Goal: Information Seeking & Learning: Learn about a topic

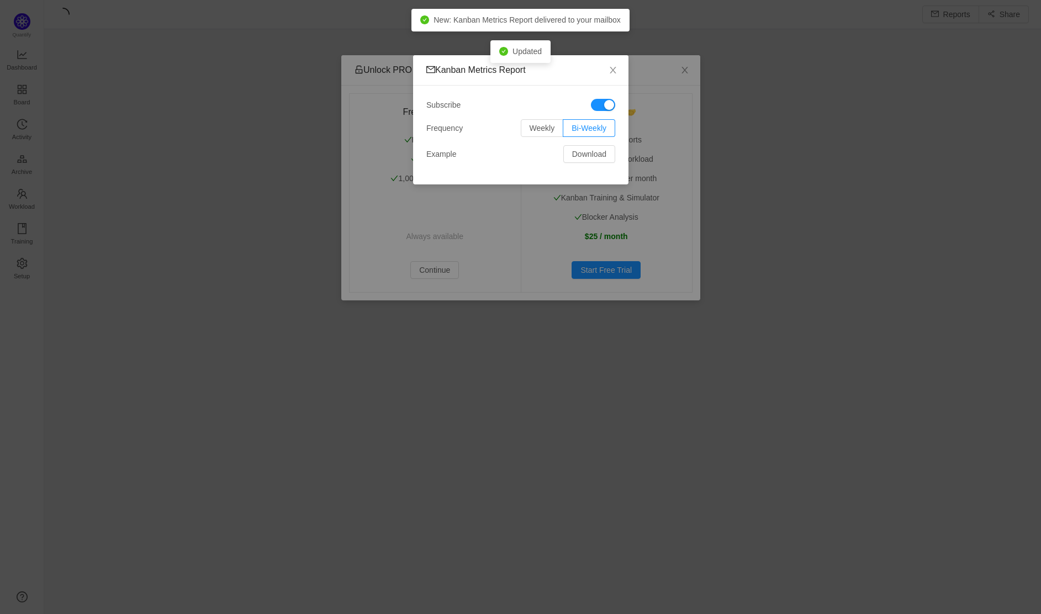
scroll to position [13, 13]
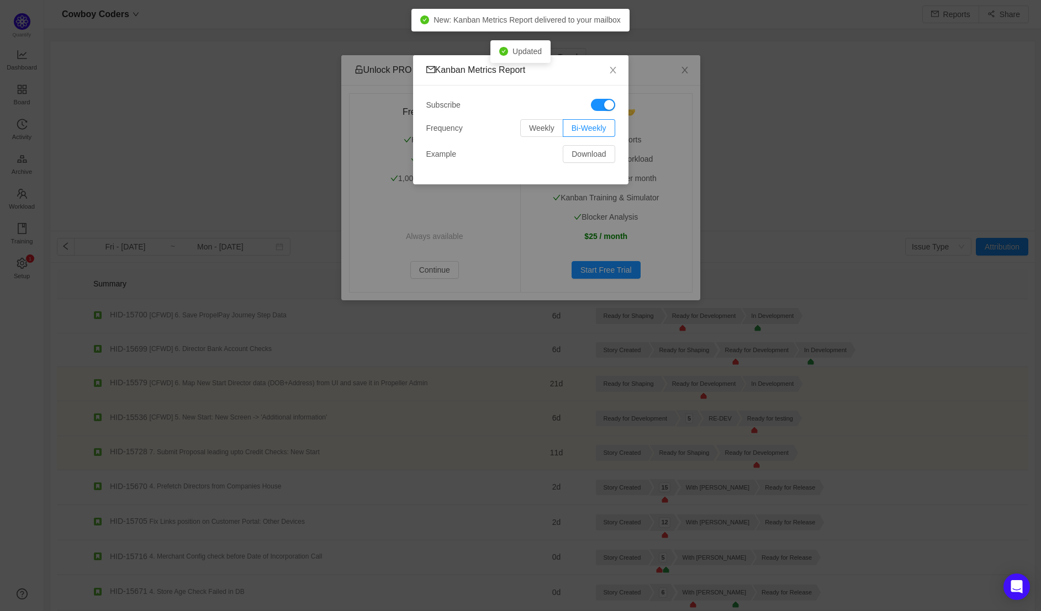
scroll to position [596, 974]
click at [693, 71] on div "Kanban Metrics Report Subscribe Frequency Weekly Bi-Weekly Example Download" at bounding box center [520, 305] width 1041 height 611
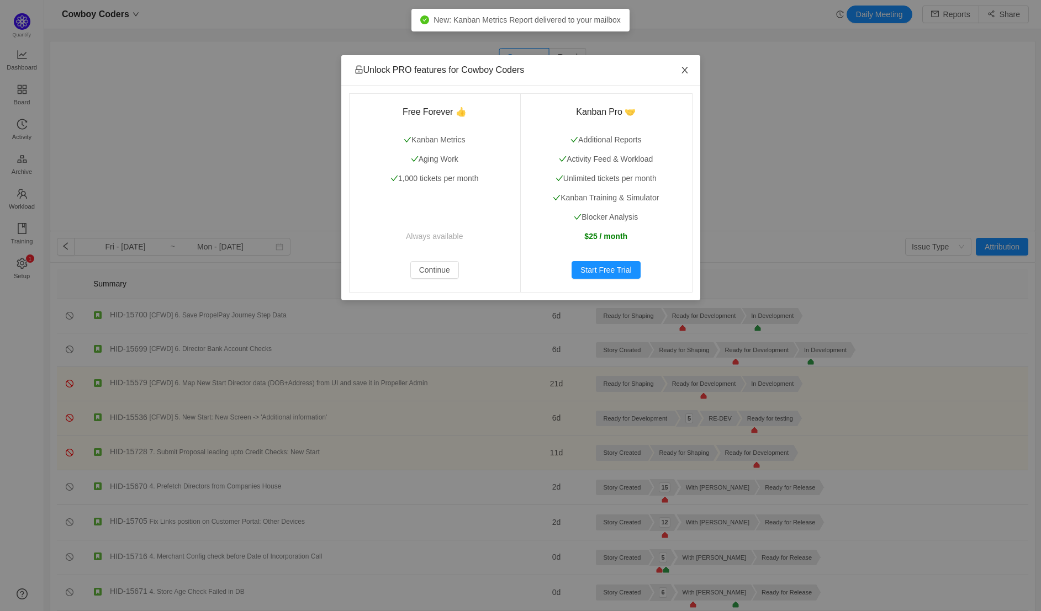
click at [685, 70] on icon "icon: close" at bounding box center [684, 70] width 6 height 7
click at [684, 71] on icon "icon: close" at bounding box center [684, 70] width 6 height 7
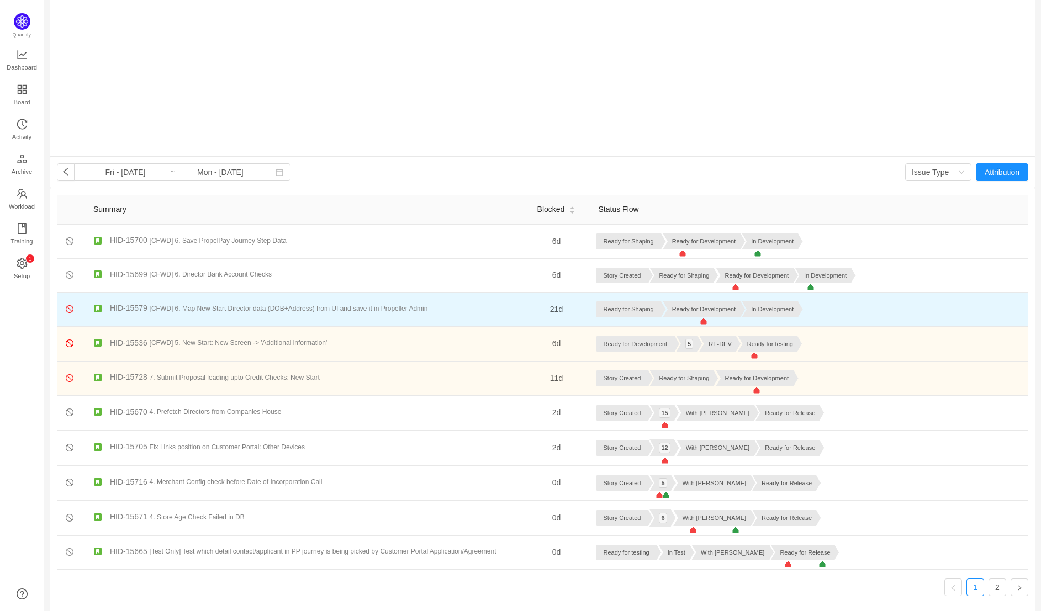
scroll to position [79, 0]
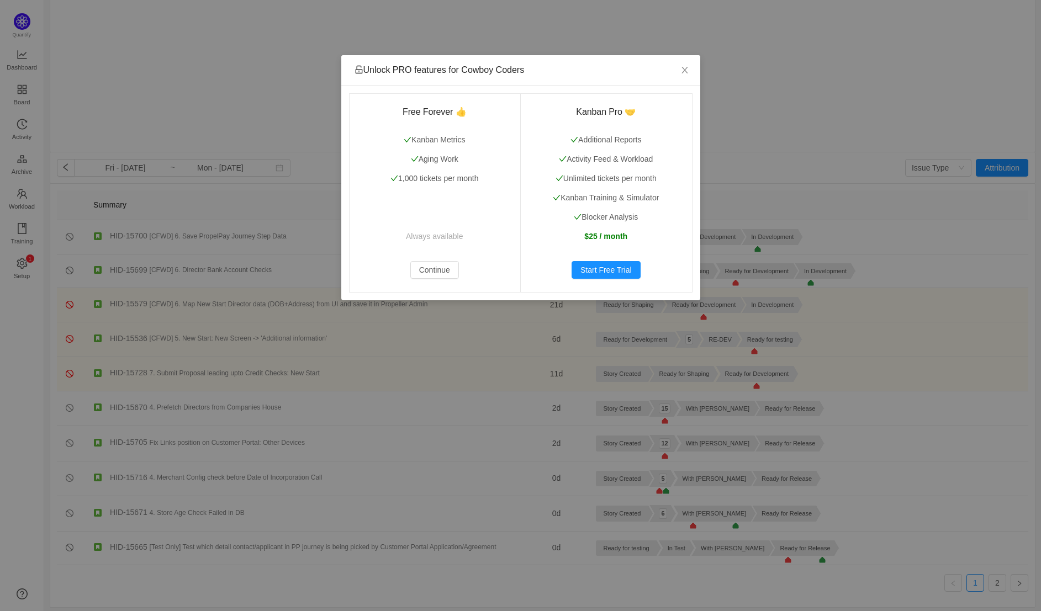
click at [677, 86] on div "Free Forever 👍 Kanban Metrics Aging Work 1,000 tickets per month Always availab…" at bounding box center [520, 193] width 359 height 215
click at [681, 91] on div "Free Forever 👍 Kanban Metrics Aging Work 1,000 tickets per month Always availab…" at bounding box center [520, 193] width 359 height 215
click at [684, 76] on span "Close" at bounding box center [684, 70] width 31 height 31
